Goal: Task Accomplishment & Management: Complete application form

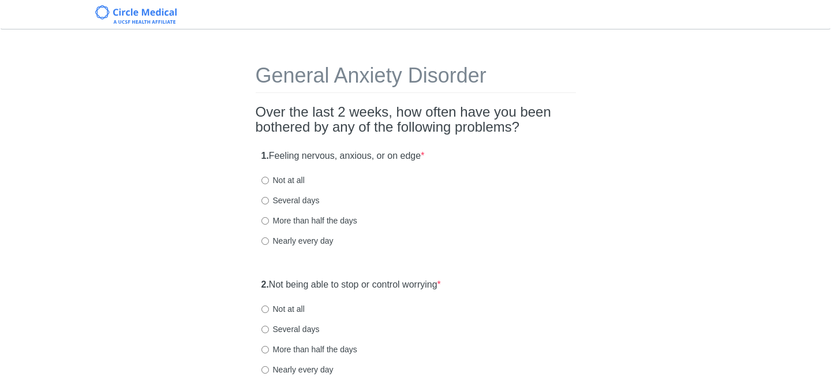
click at [477, 171] on div "1. Feeling nervous, anxious, or on edge * Not at all Several days More than hal…" at bounding box center [416, 204] width 320 height 120
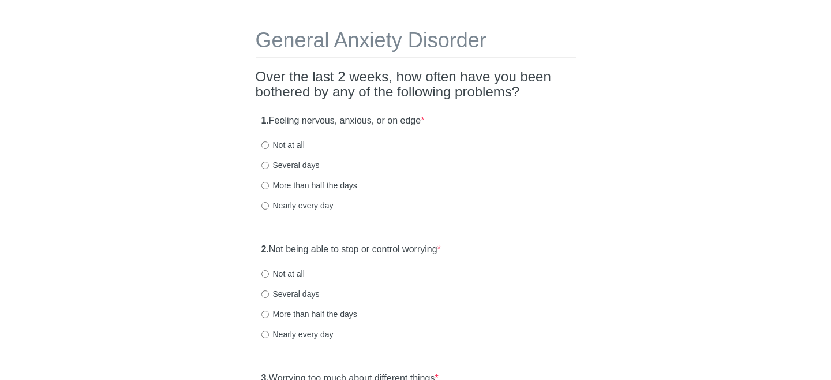
scroll to position [36, 0]
click at [274, 165] on label "Several days" at bounding box center [291, 165] width 58 height 12
click at [269, 165] on input "Several days" at bounding box center [266, 165] width 8 height 8
radio input "true"
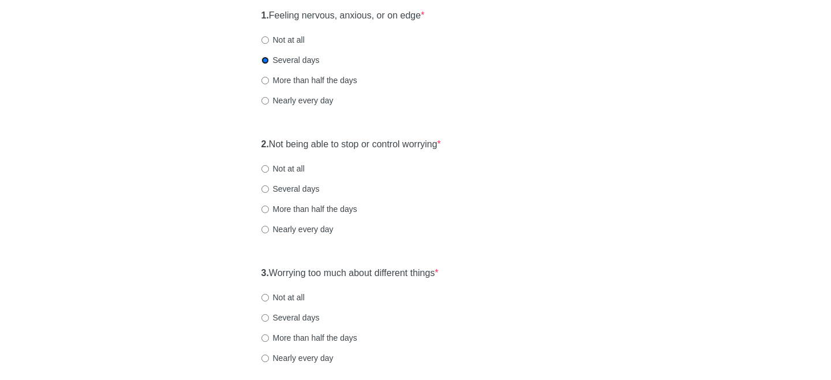
scroll to position [142, 0]
click at [284, 169] on label "Not at all" at bounding box center [283, 167] width 43 height 12
click at [269, 169] on input "Not at all" at bounding box center [266, 167] width 8 height 8
radio input "true"
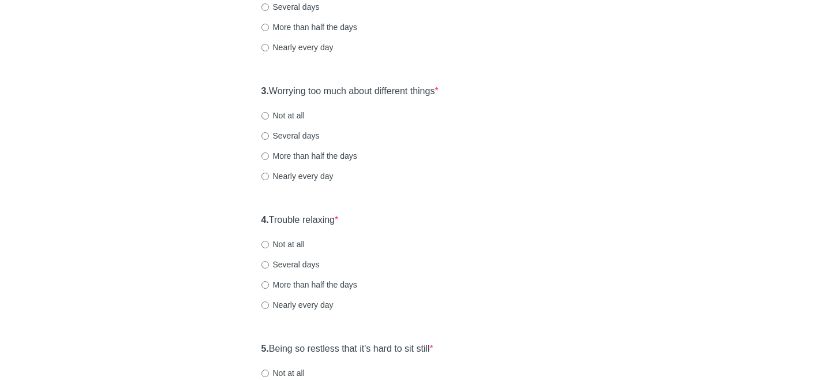
scroll to position [323, 0]
click at [274, 138] on label "Several days" at bounding box center [291, 135] width 58 height 12
click at [269, 138] on input "Several days" at bounding box center [266, 136] width 8 height 8
radio input "true"
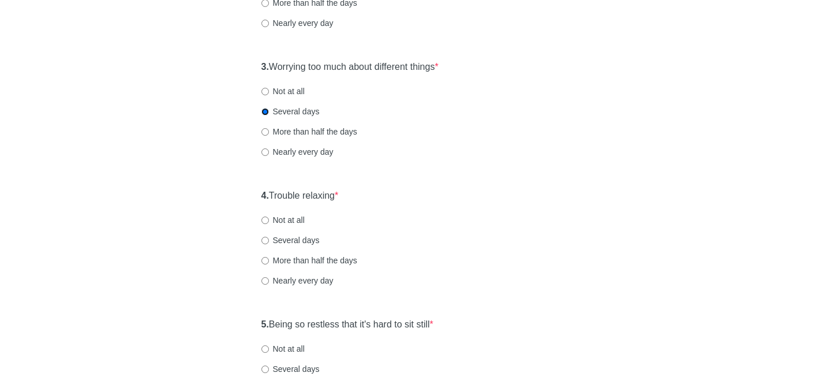
scroll to position [349, 0]
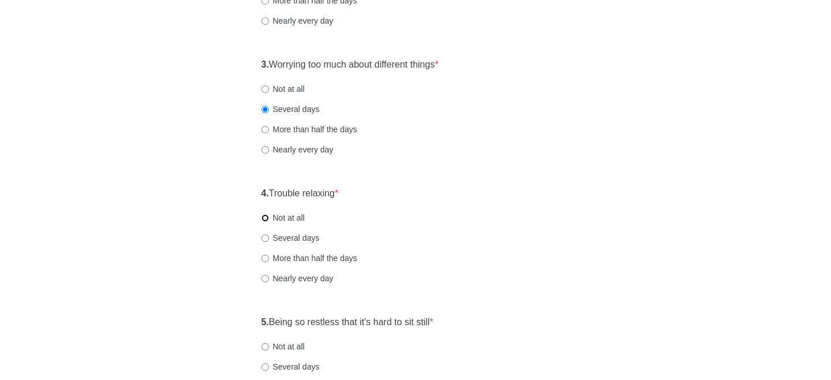
click at [264, 217] on input "Not at all" at bounding box center [266, 218] width 8 height 8
radio input "true"
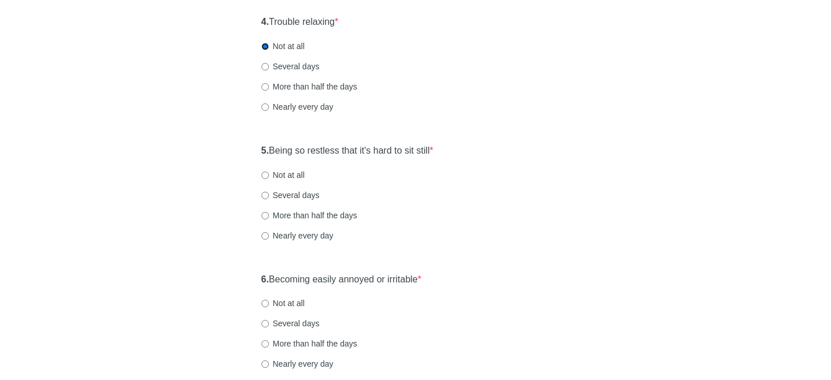
scroll to position [531, 0]
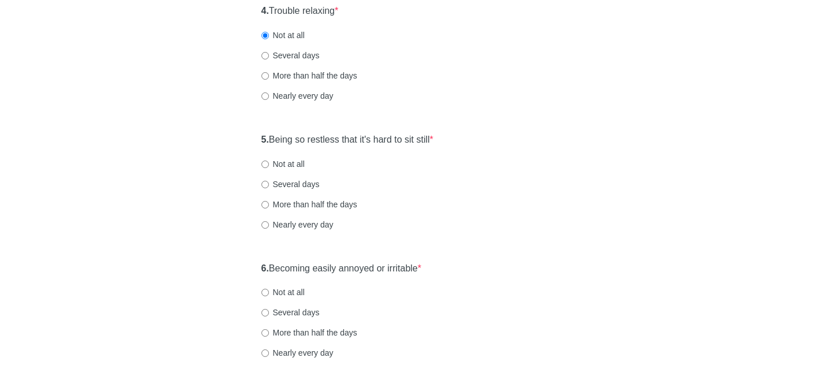
click at [298, 163] on label "Not at all" at bounding box center [283, 164] width 43 height 12
click at [269, 163] on input "Not at all" at bounding box center [266, 164] width 8 height 8
radio input "true"
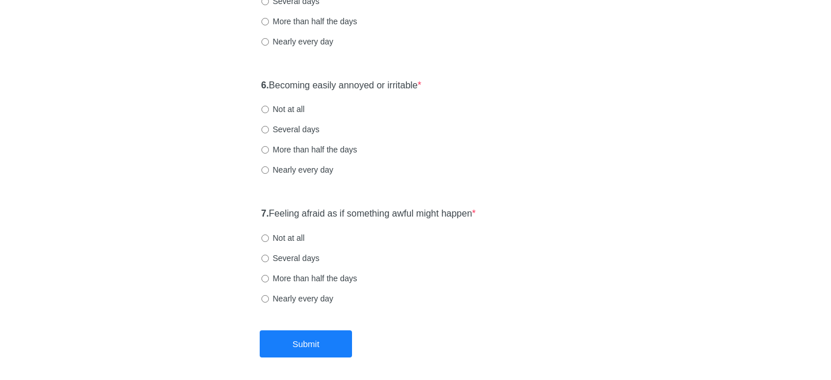
scroll to position [717, 0]
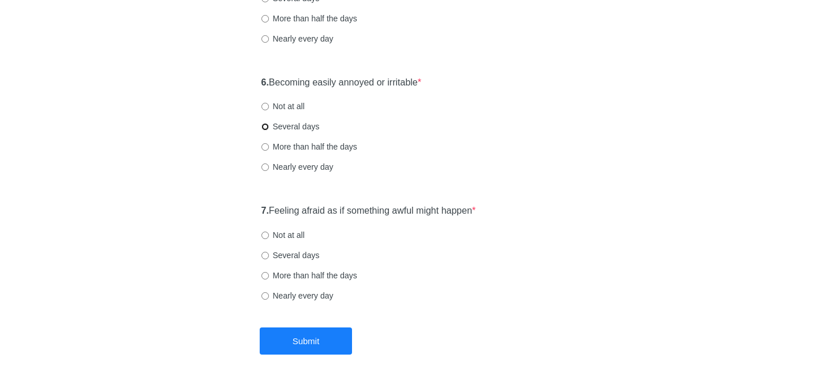
click at [267, 124] on input "Several days" at bounding box center [266, 127] width 8 height 8
radio input "true"
click at [293, 238] on label "Not at all" at bounding box center [283, 235] width 43 height 12
click at [269, 238] on input "Not at all" at bounding box center [266, 235] width 8 height 8
radio input "true"
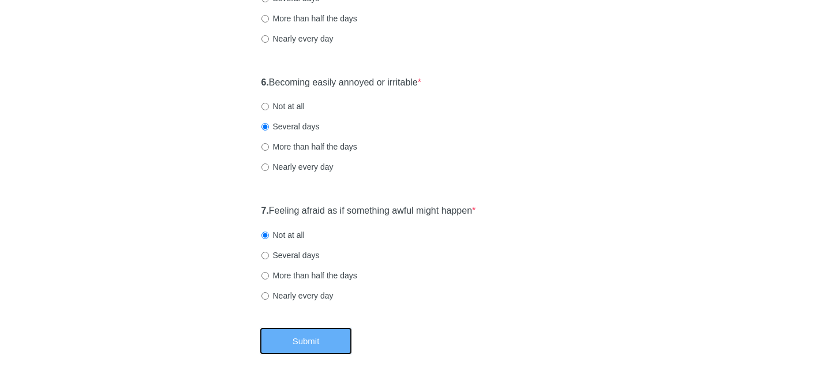
click at [304, 334] on button "Submit" at bounding box center [306, 340] width 92 height 27
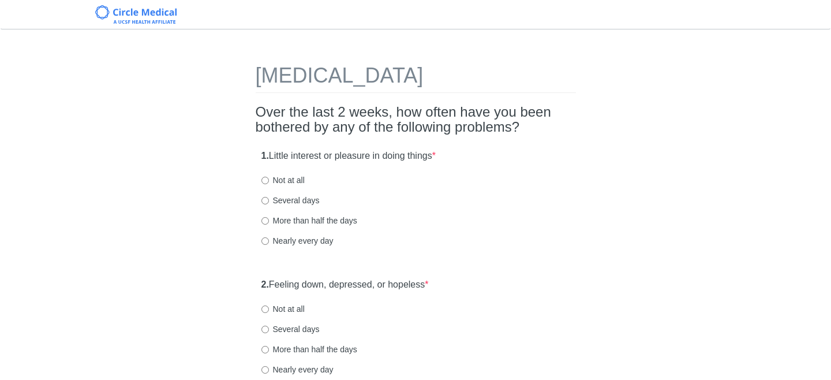
click at [298, 177] on label "Not at all" at bounding box center [283, 180] width 43 height 12
click at [269, 177] on input "Not at all" at bounding box center [266, 181] width 8 height 8
radio input "true"
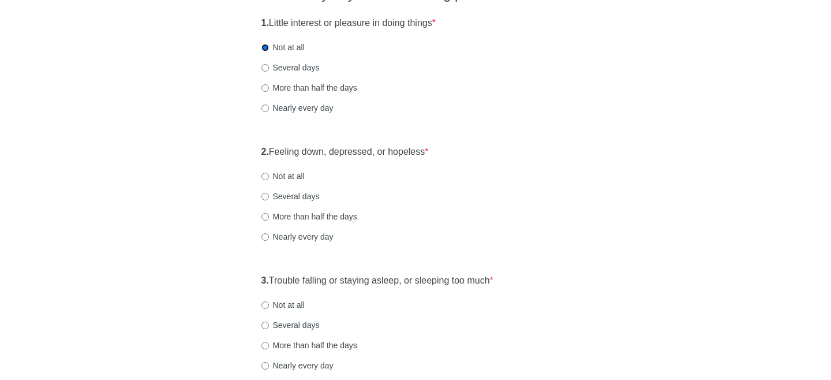
scroll to position [152, 0]
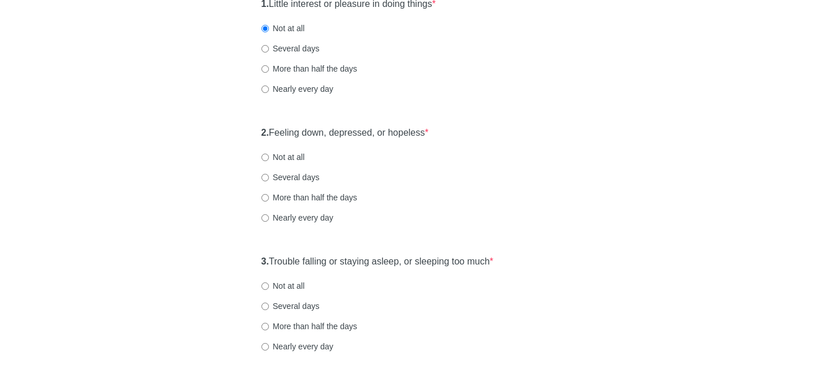
click at [280, 154] on label "Not at all" at bounding box center [283, 157] width 43 height 12
click at [269, 154] on input "Not at all" at bounding box center [266, 158] width 8 height 8
radio input "true"
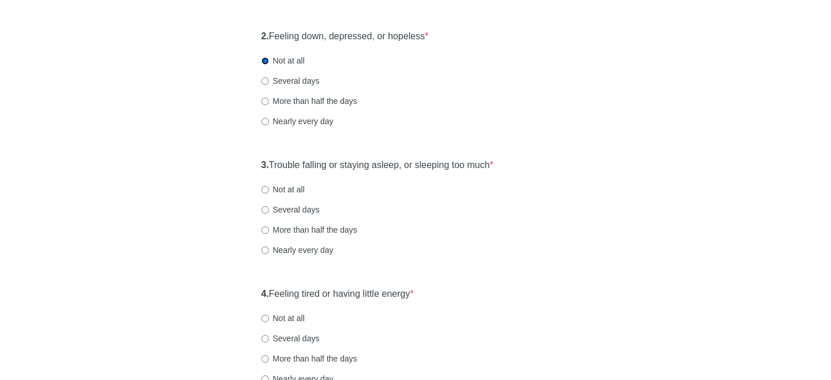
scroll to position [250, 0]
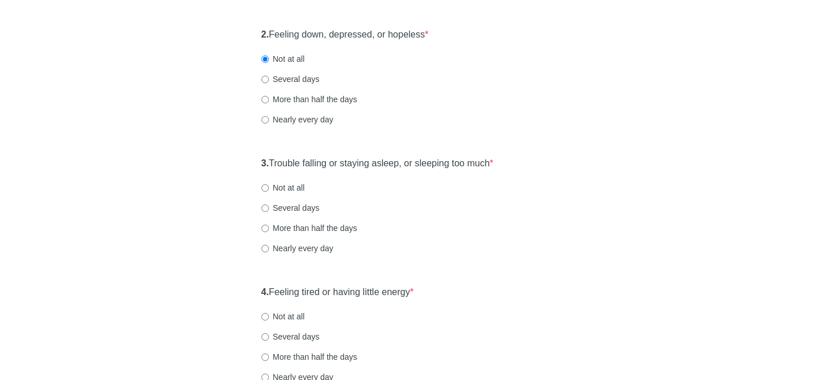
click at [274, 184] on label "Not at all" at bounding box center [283, 188] width 43 height 12
click at [269, 184] on input "Not at all" at bounding box center [266, 188] width 8 height 8
radio input "true"
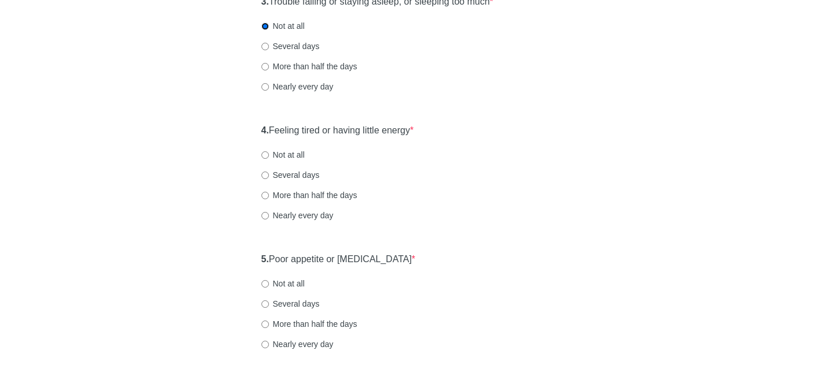
scroll to position [414, 0]
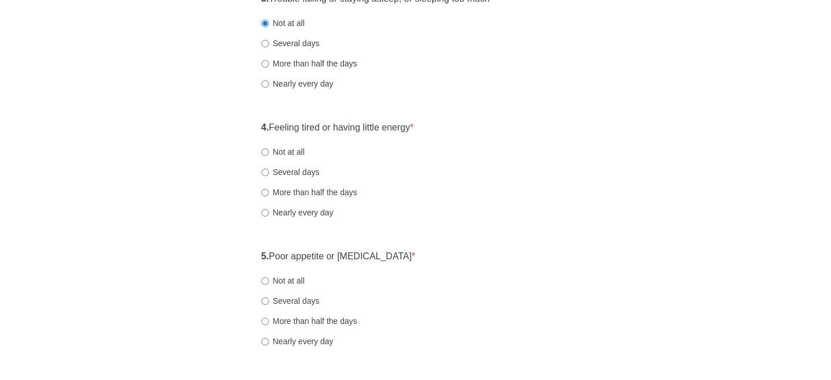
click at [268, 156] on label "Not at all" at bounding box center [283, 152] width 43 height 12
click at [268, 156] on input "Not at all" at bounding box center [266, 152] width 8 height 8
radio input "true"
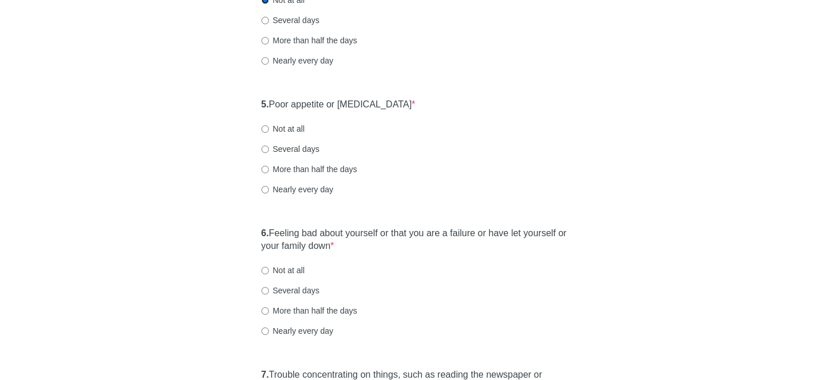
scroll to position [567, 0]
click at [284, 129] on label "Not at all" at bounding box center [283, 128] width 43 height 12
click at [269, 129] on input "Not at all" at bounding box center [266, 129] width 8 height 8
radio input "true"
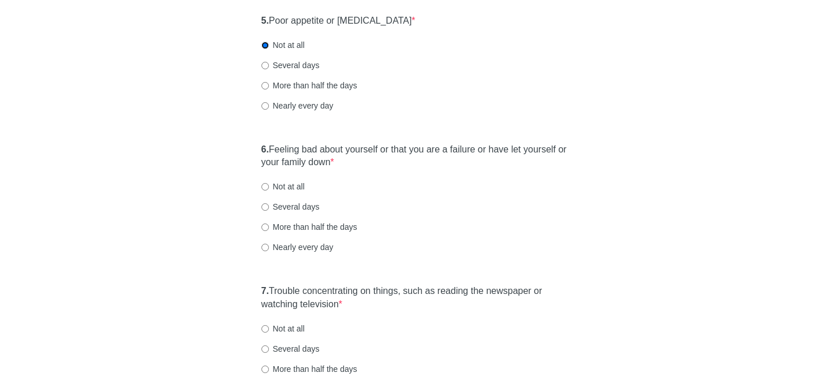
scroll to position [662, 0]
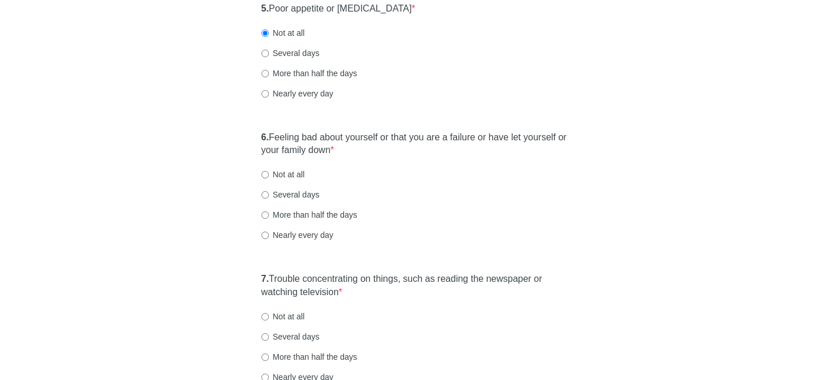
click at [300, 172] on label "Not at all" at bounding box center [283, 175] width 43 height 12
click at [269, 172] on input "Not at all" at bounding box center [266, 175] width 8 height 8
radio input "true"
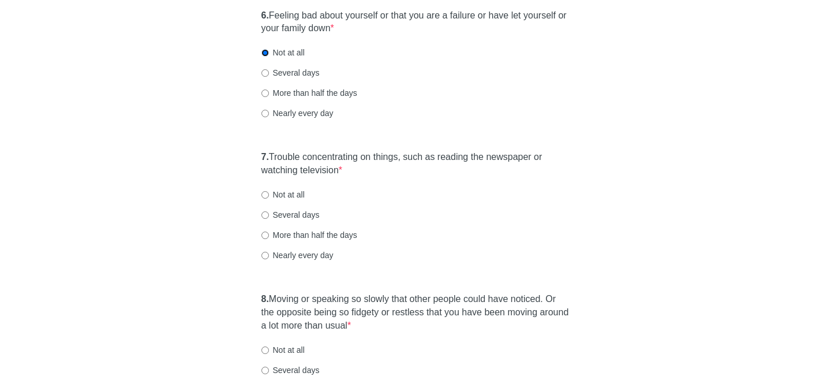
scroll to position [794, 0]
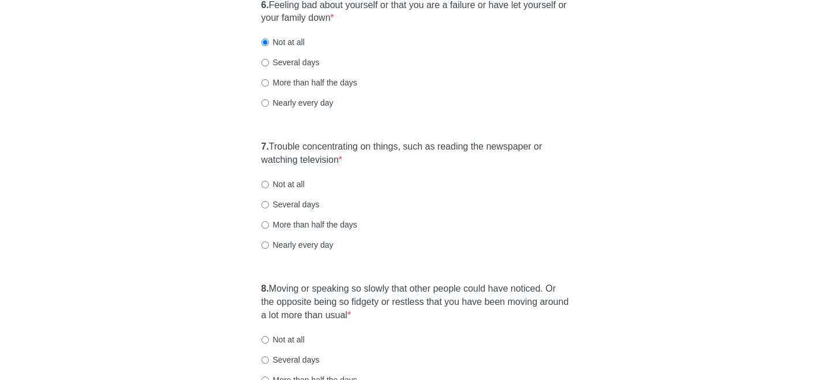
click at [277, 185] on label "Not at all" at bounding box center [283, 184] width 43 height 12
click at [269, 185] on input "Not at all" at bounding box center [266, 185] width 8 height 8
radio input "true"
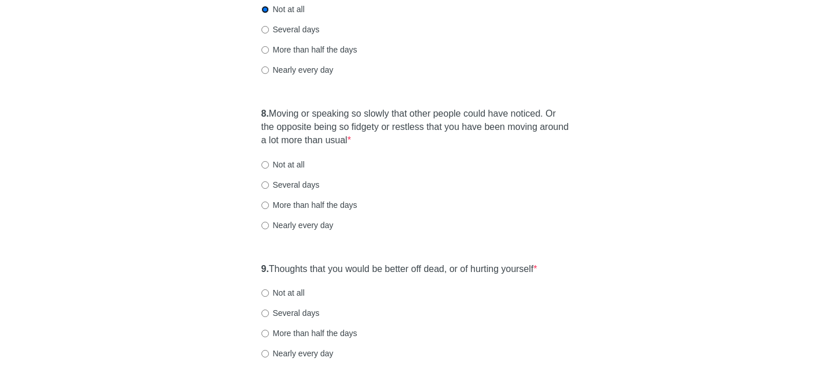
scroll to position [974, 0]
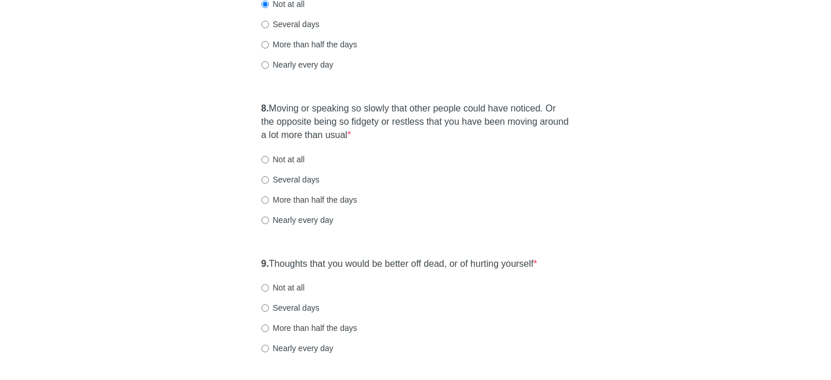
click at [280, 158] on label "Not at all" at bounding box center [283, 160] width 43 height 12
click at [269, 158] on input "Not at all" at bounding box center [266, 160] width 8 height 8
radio input "true"
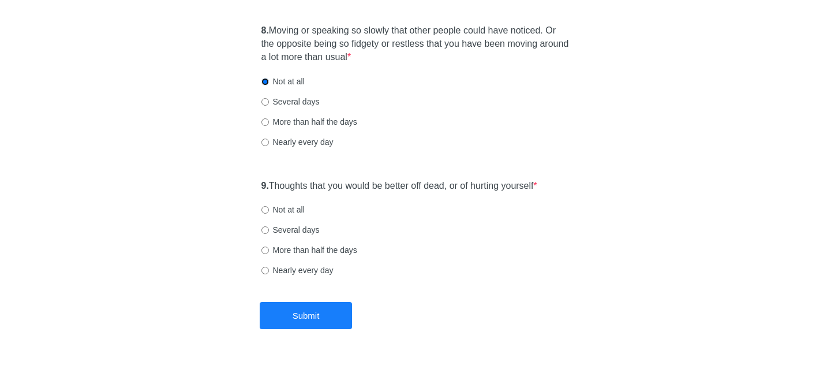
scroll to position [1071, 0]
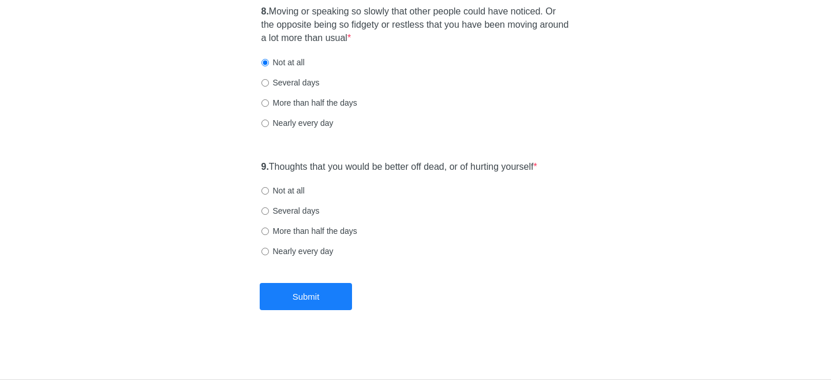
click at [281, 186] on label "Not at all" at bounding box center [283, 191] width 43 height 12
click at [269, 187] on input "Not at all" at bounding box center [266, 191] width 8 height 8
radio input "true"
click at [310, 294] on button "Submit" at bounding box center [306, 296] width 92 height 27
